Goal: Transaction & Acquisition: Purchase product/service

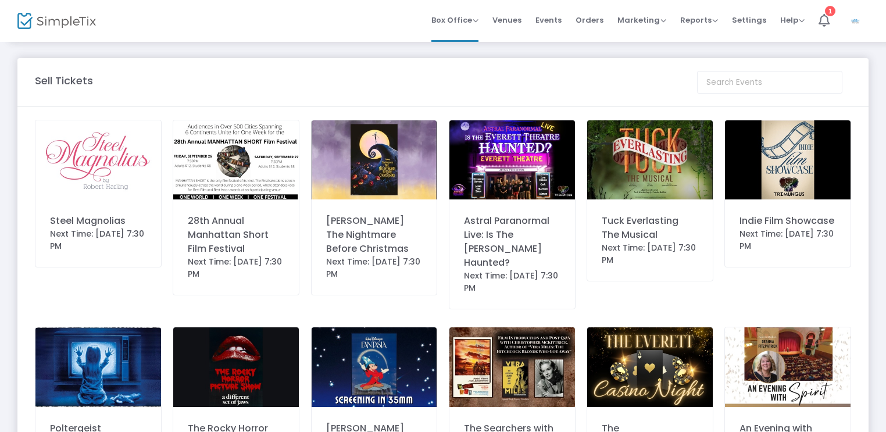
click at [102, 171] on img at bounding box center [98, 159] width 126 height 79
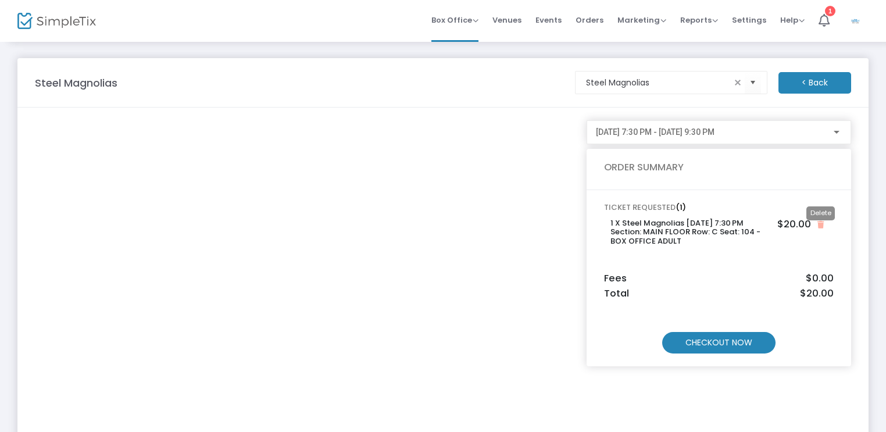
click at [822, 227] on icon "Close" at bounding box center [820, 225] width 6 height 8
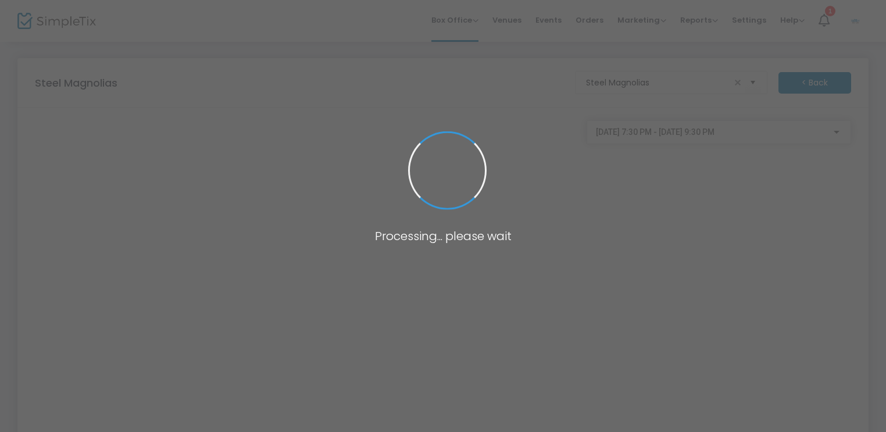
click at [822, 227] on span at bounding box center [443, 216] width 886 height 432
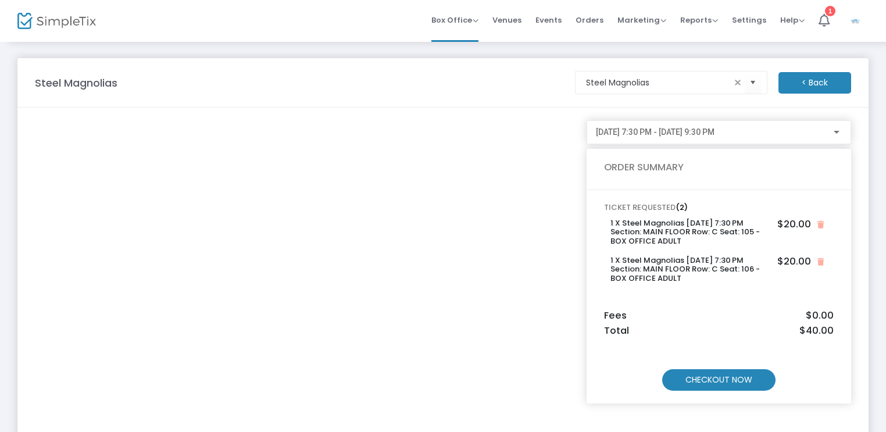
click at [761, 381] on m-button "CHECKOUT NOW" at bounding box center [718, 380] width 113 height 22
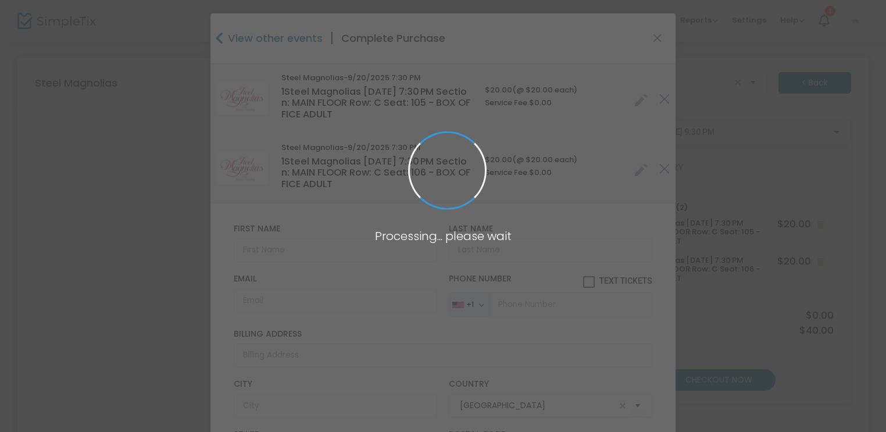
type input "Delaware"
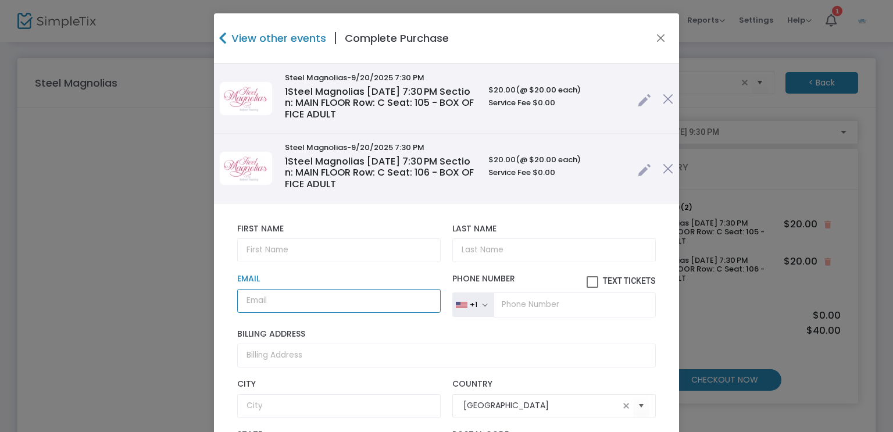
click at [344, 302] on input "Email" at bounding box center [338, 301] width 203 height 24
paste input "noellebart@verizon.net"
type input "noellebart@verizon.net"
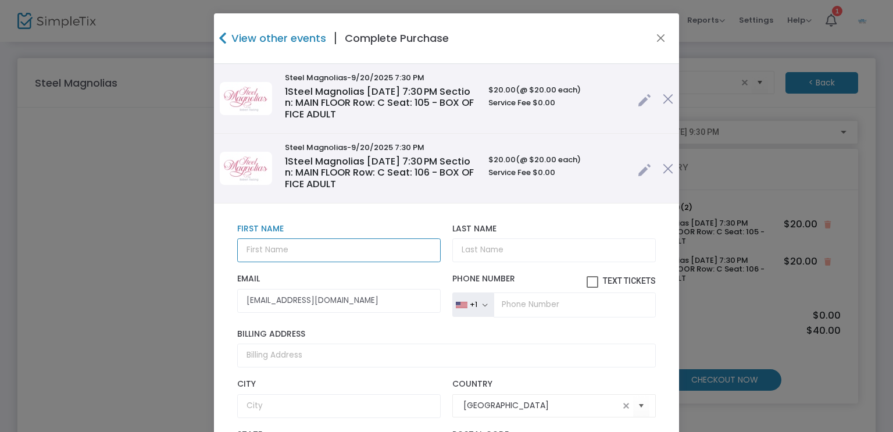
click at [285, 253] on input "text" at bounding box center [338, 250] width 203 height 24
type input "Noelle"
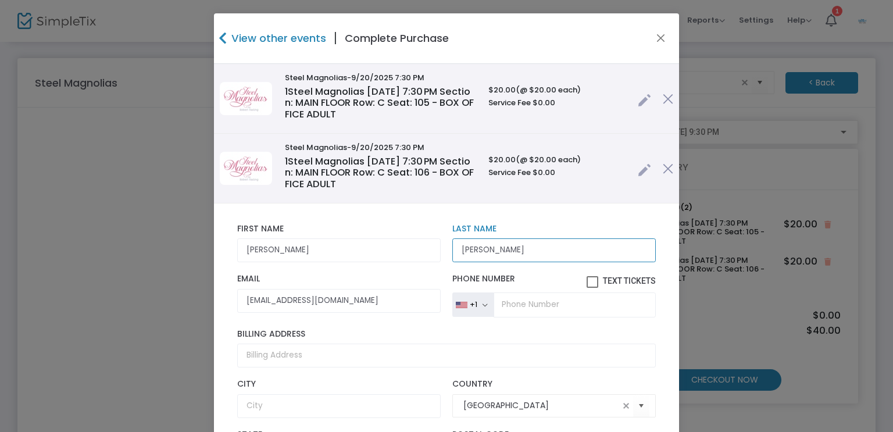
type input "Bartkowski"
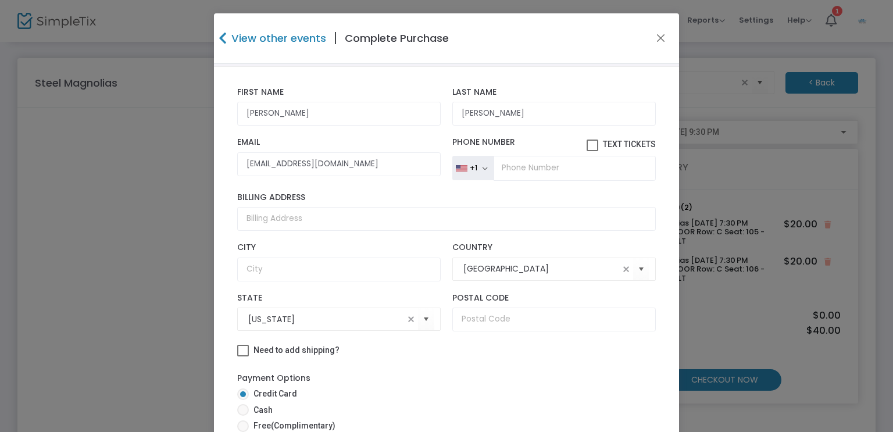
scroll to position [178, 0]
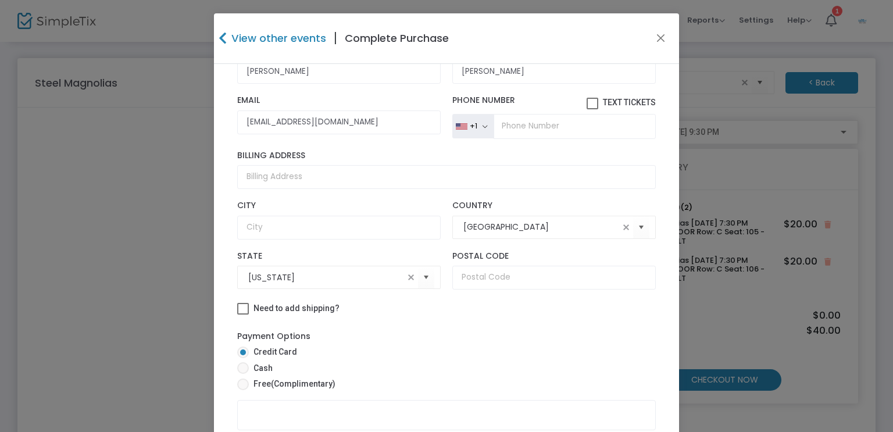
click at [300, 381] on span "(Complimentary)" at bounding box center [303, 383] width 65 height 9
click at [243, 390] on input "Free (Complimentary)" at bounding box center [242, 390] width 1 height 1
radio input "true"
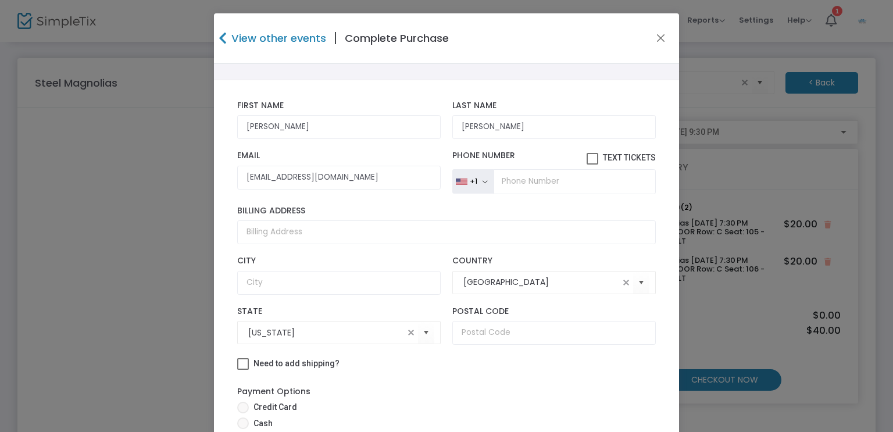
drag, startPoint x: 592, startPoint y: 23, endPoint x: 589, endPoint y: 2, distance: 20.5
click at [589, 2] on ngb-modal-window "View other events | Complete Purchase Steel Magnolias -9/20/2025 7:30 PM 1 Stee…" at bounding box center [446, 216] width 893 height 432
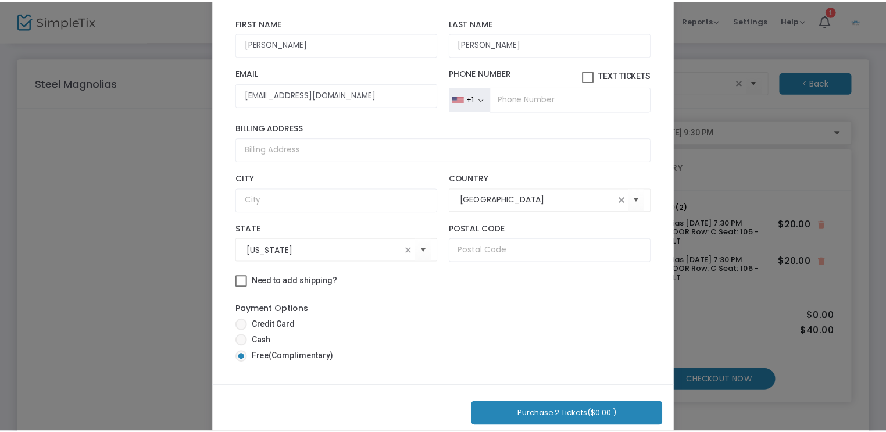
scroll to position [95, 0]
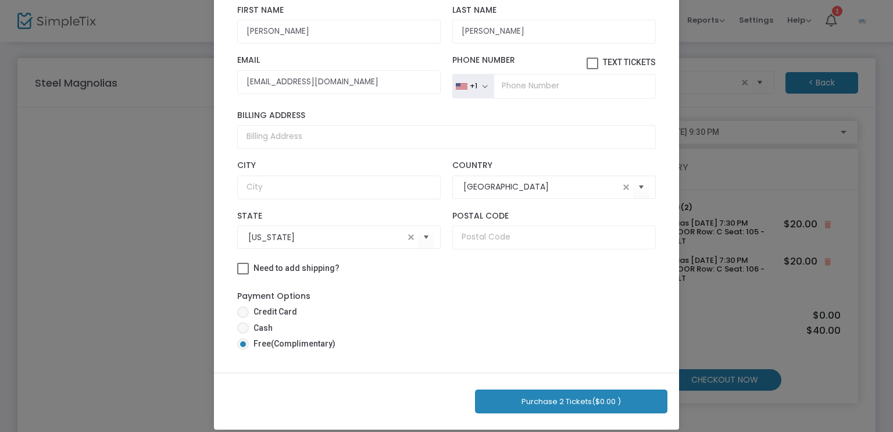
click at [543, 398] on button "Purchase 2 Tickets ($0.00 )" at bounding box center [571, 401] width 192 height 24
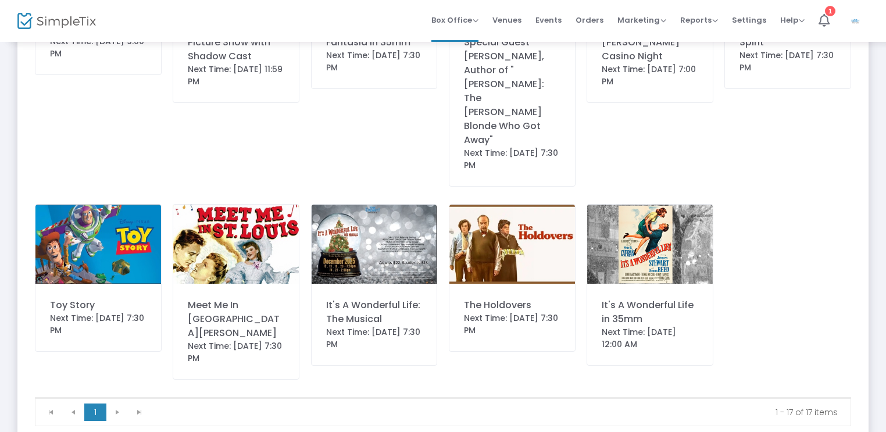
scroll to position [402, 0]
